Goal: Information Seeking & Learning: Find specific fact

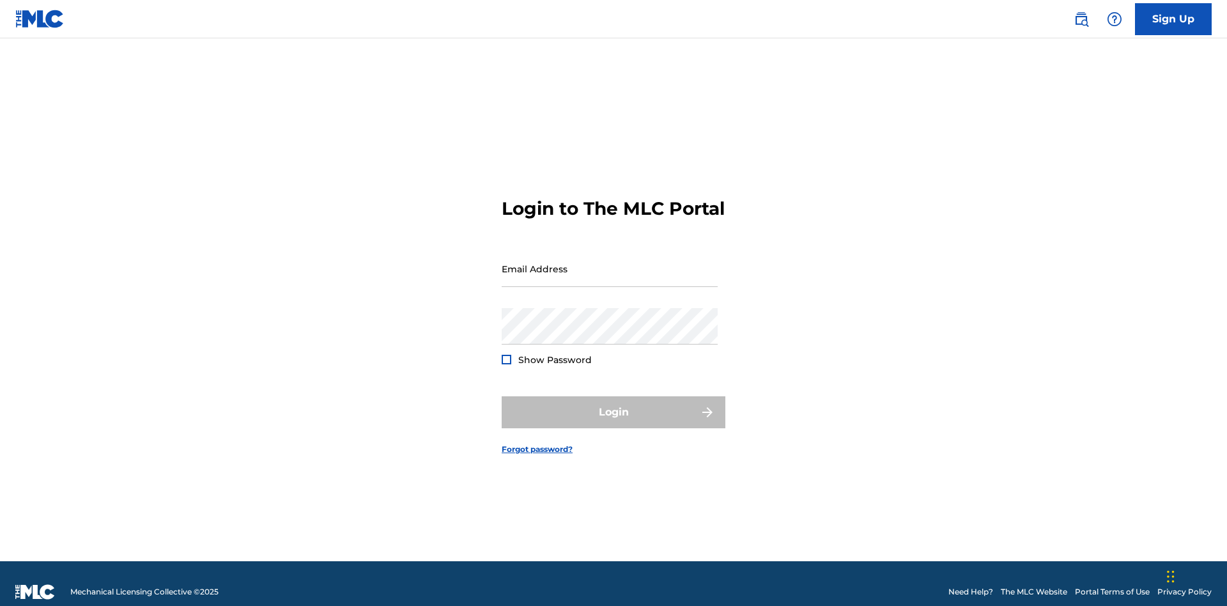
scroll to position [17, 0]
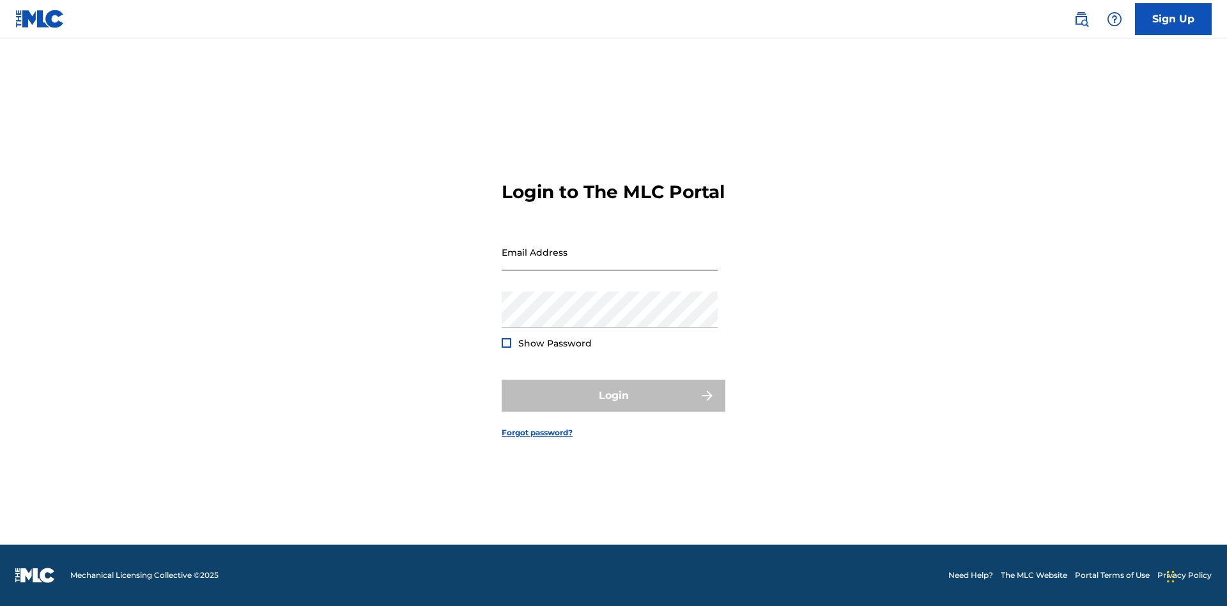
click at [610, 263] on input "Email Address" at bounding box center [610, 252] width 216 height 36
type input "[EMAIL_ADDRESS][DOMAIN_NAME]"
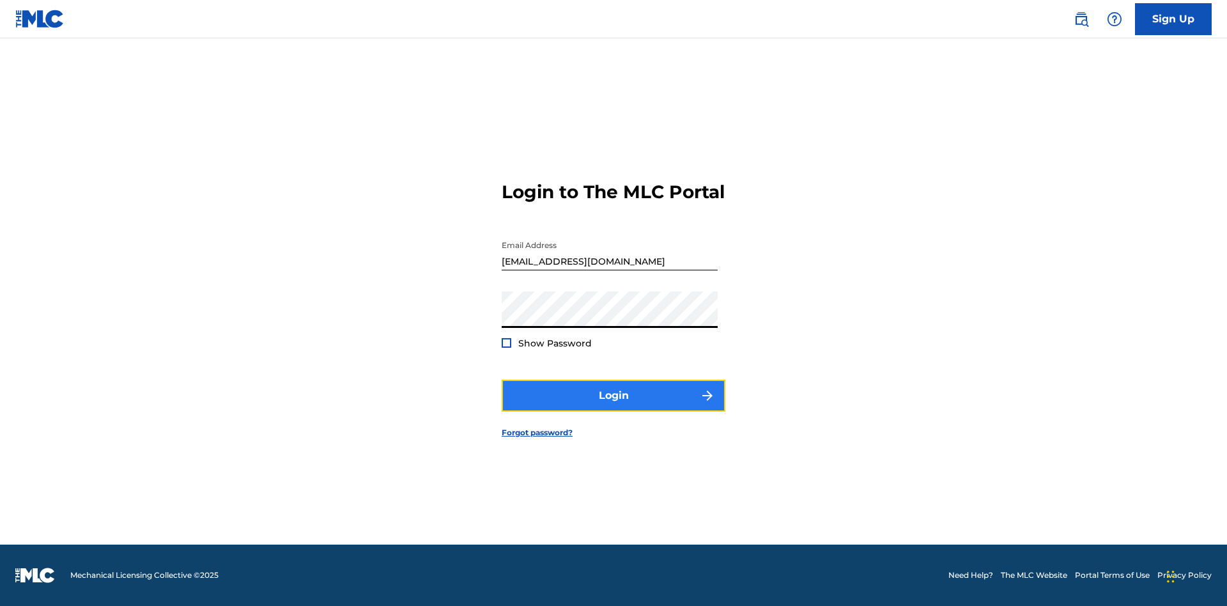
click at [613, 406] on button "Login" at bounding box center [614, 396] width 224 height 32
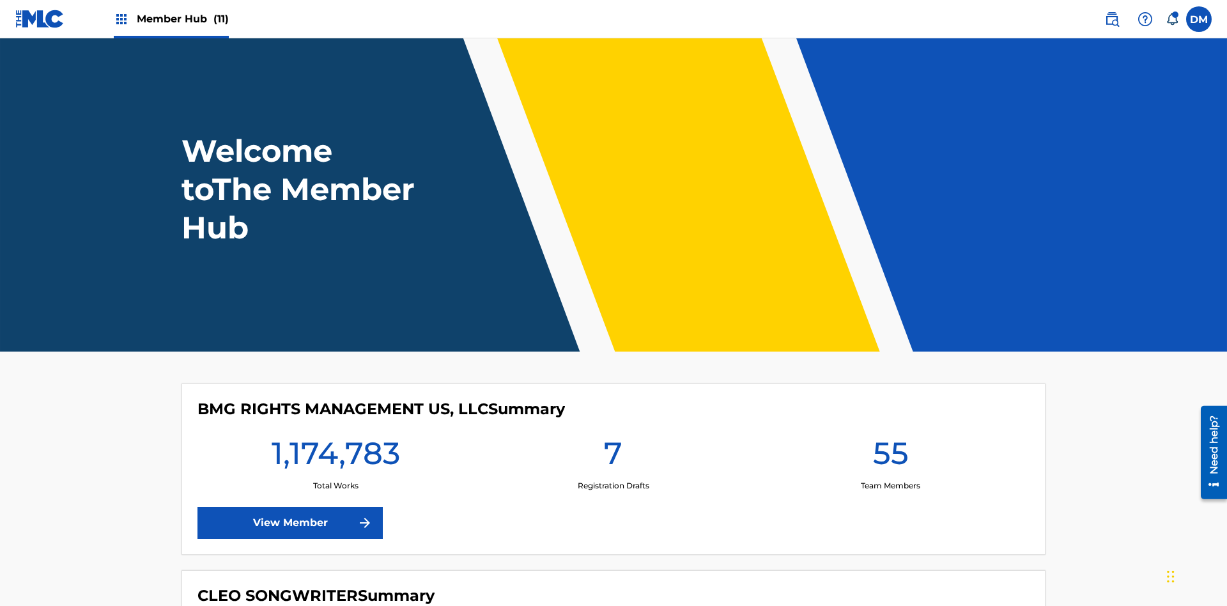
scroll to position [55, 0]
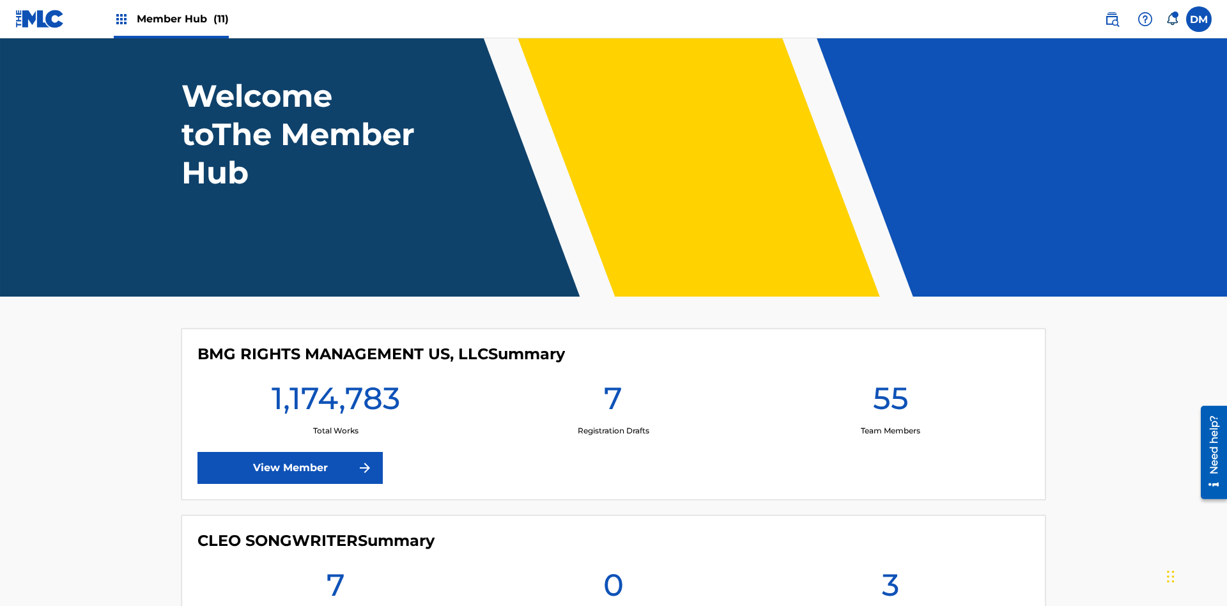
click at [182, 19] on span "Member Hub (11)" at bounding box center [183, 19] width 92 height 15
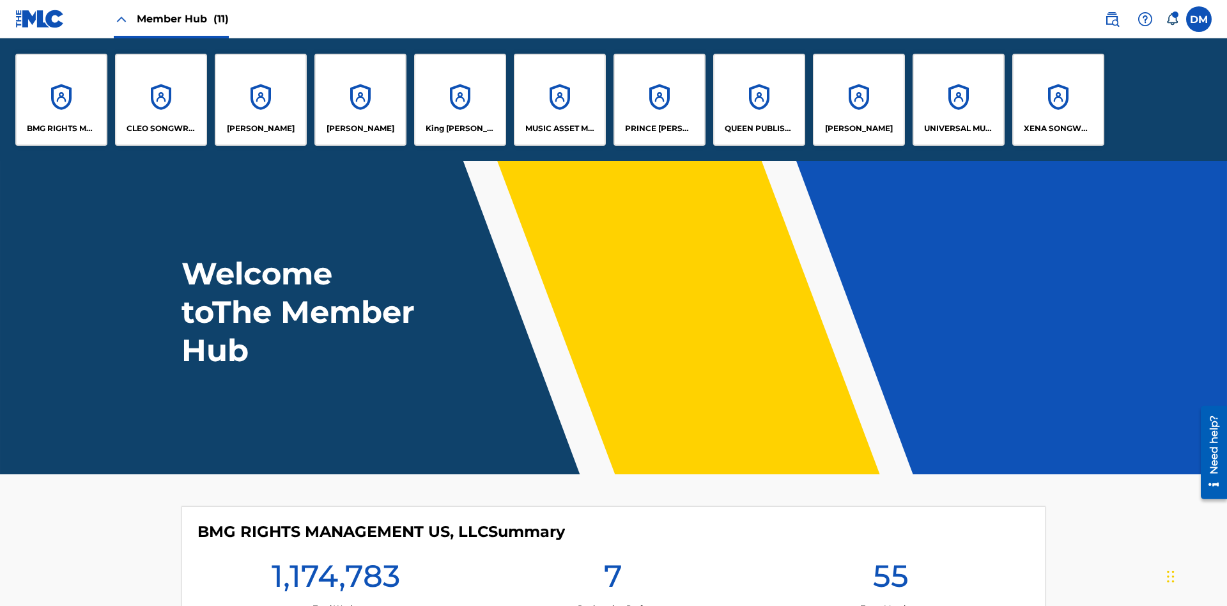
scroll to position [46, 0]
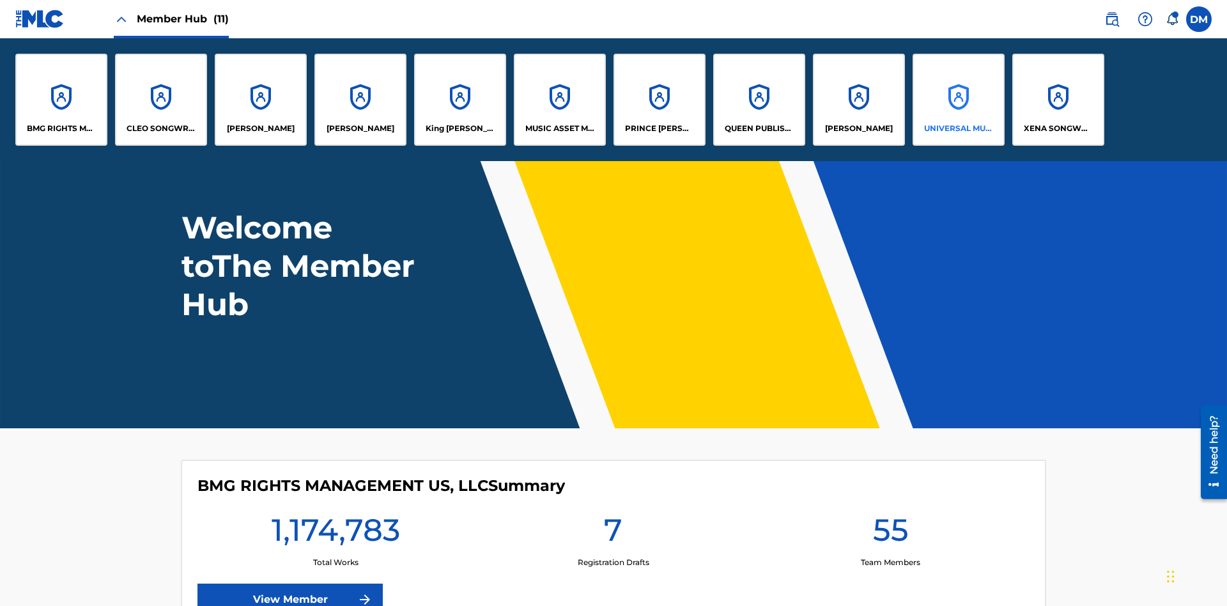
click at [958, 128] on p "UNIVERSAL MUSIC PUB GROUP" at bounding box center [959, 129] width 70 height 12
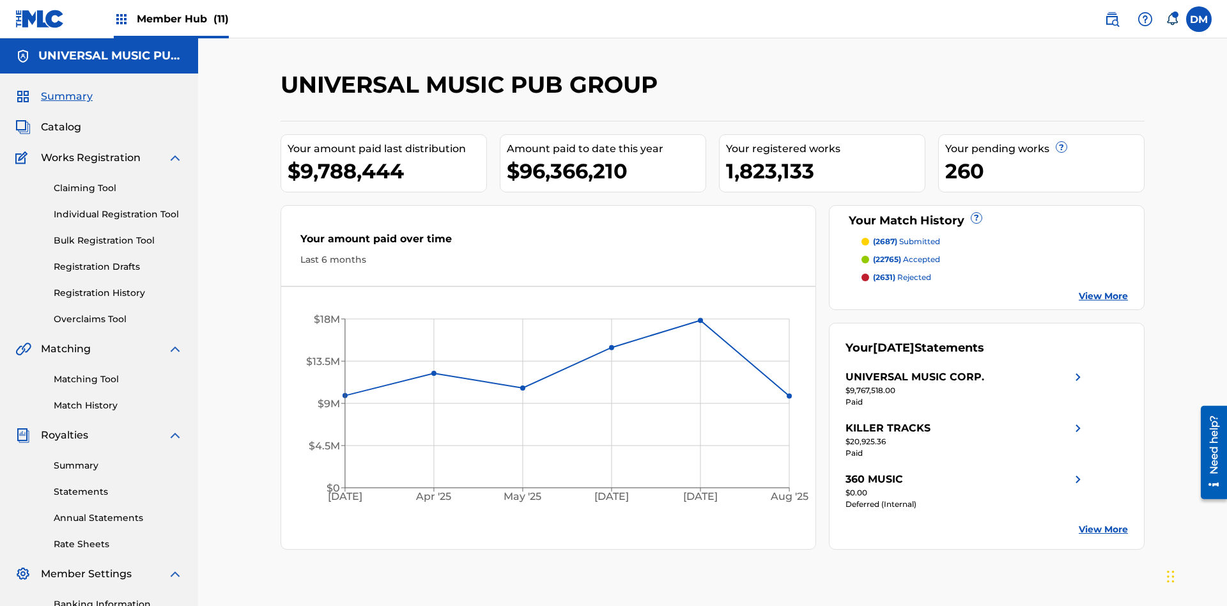
scroll to position [43, 0]
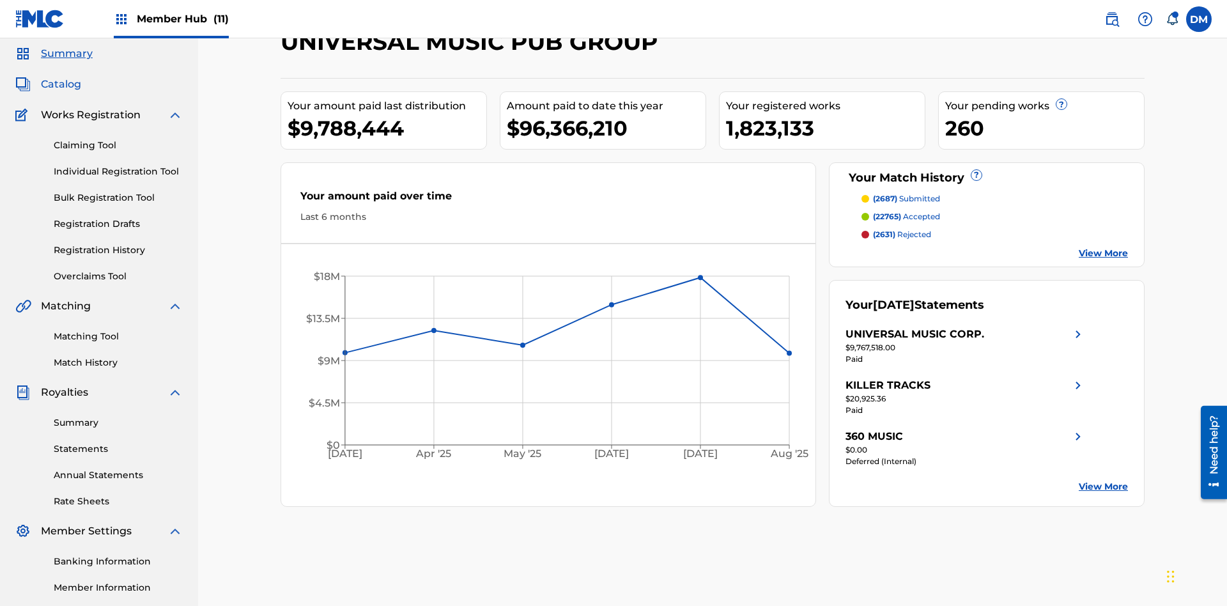
click at [61, 84] on span "Catalog" at bounding box center [61, 84] width 40 height 15
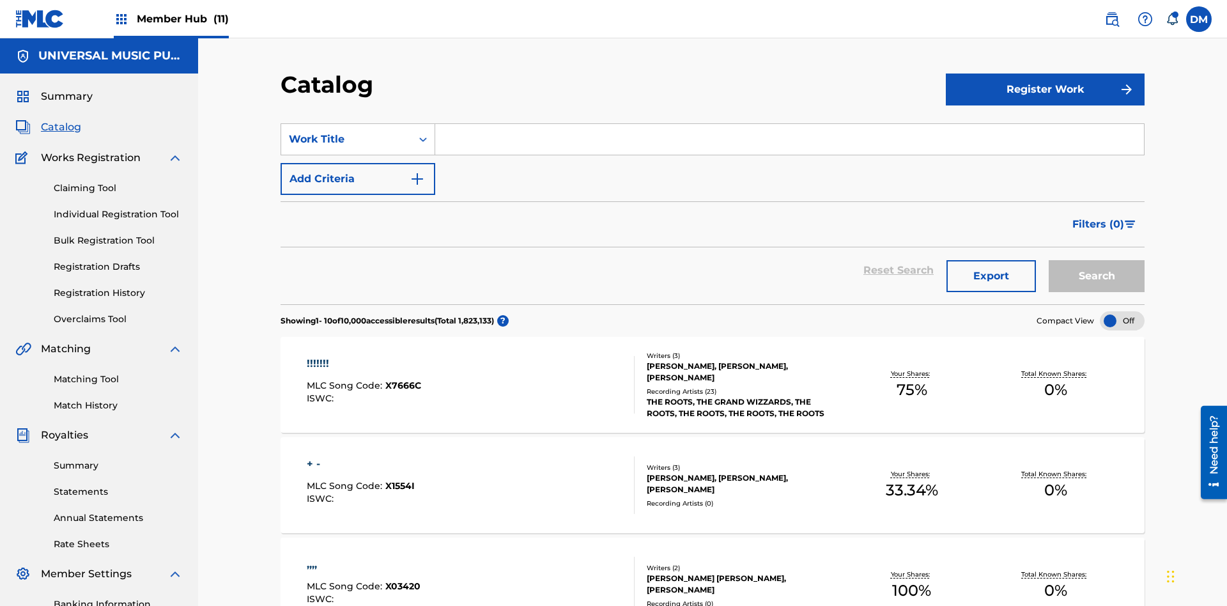
scroll to position [50, 0]
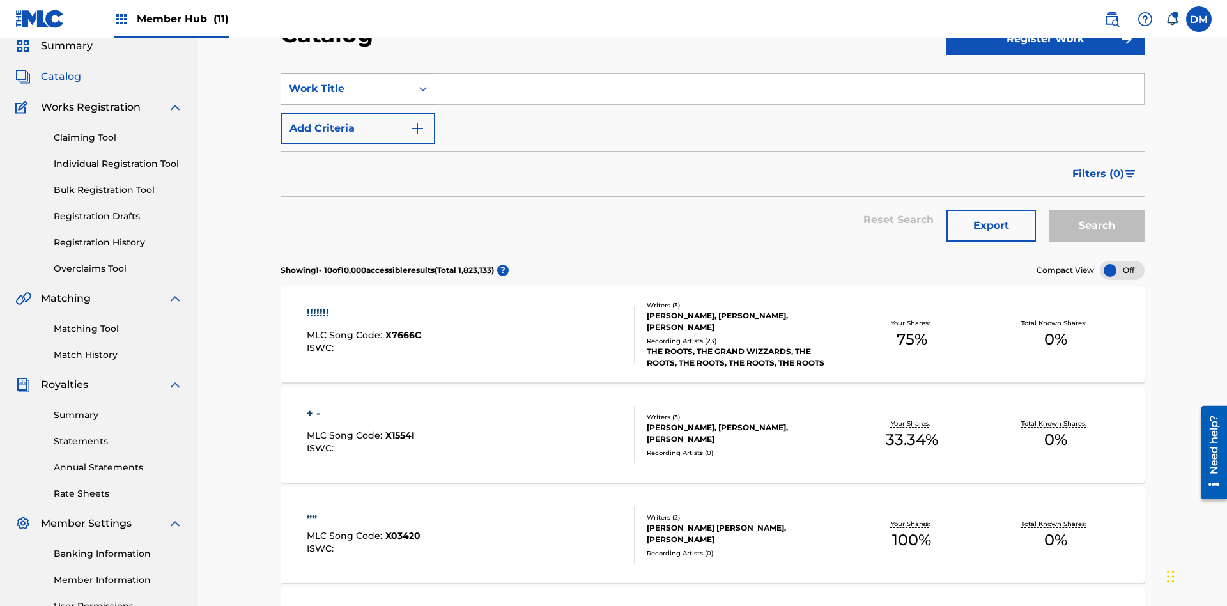
click at [346, 89] on div "Work Title" at bounding box center [346, 88] width 115 height 15
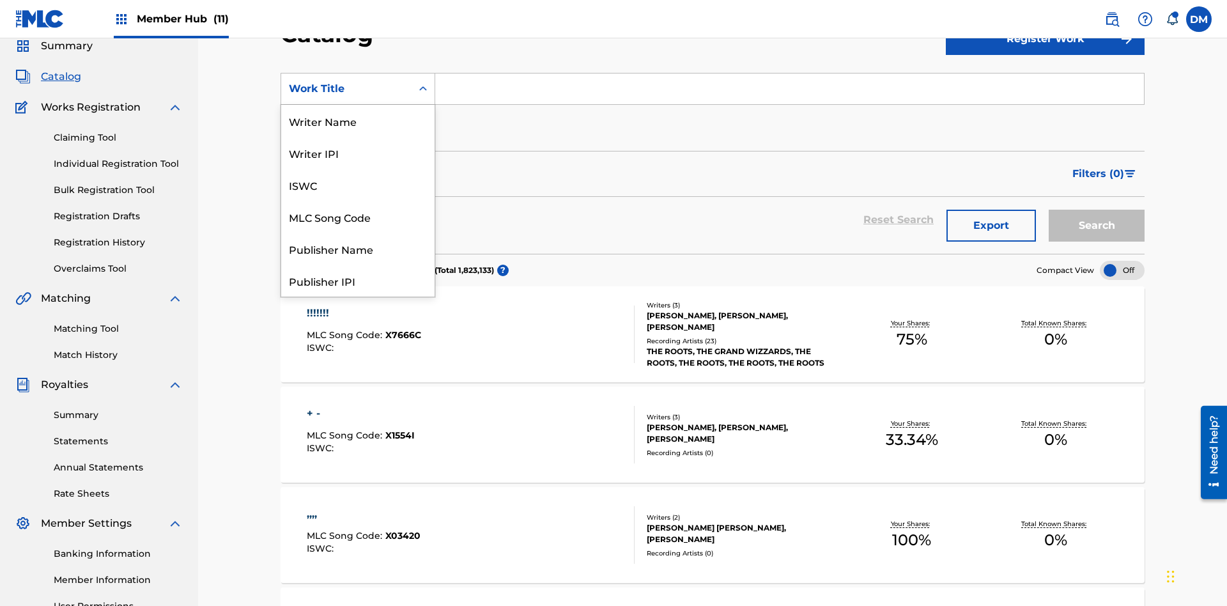
scroll to position [192, 0]
click at [358, 41] on div "MLC Song Code" at bounding box center [357, 25] width 153 height 32
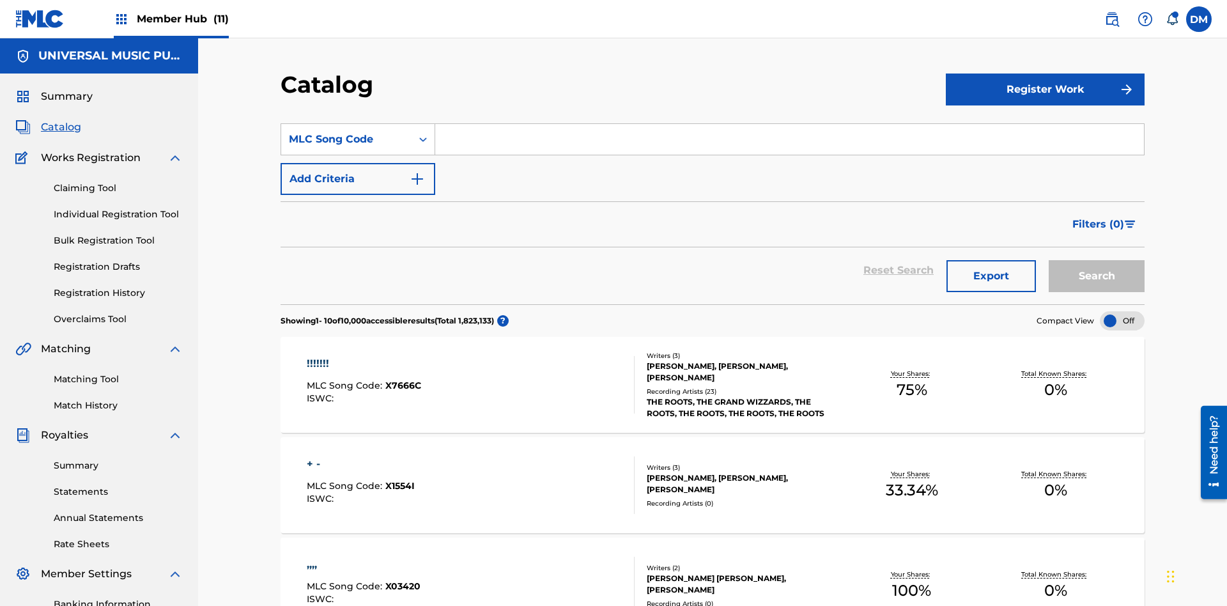
scroll to position [47, 0]
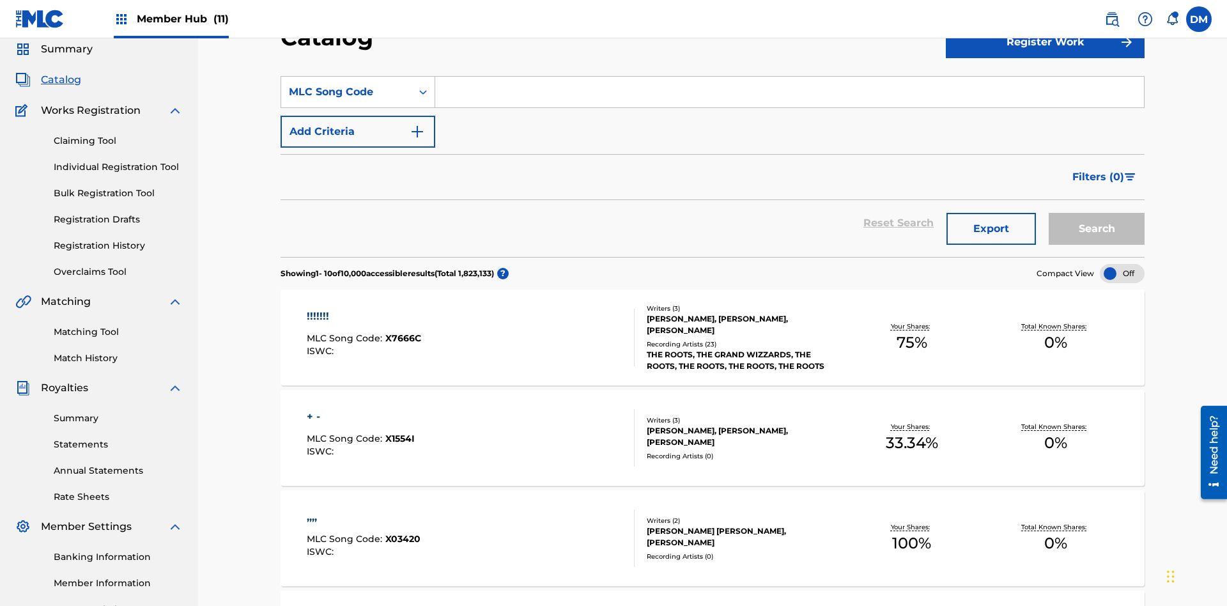
click at [789, 92] on input "Search Form" at bounding box center [789, 92] width 709 height 31
type input "N2995H"
